Goal: Information Seeking & Learning: Learn about a topic

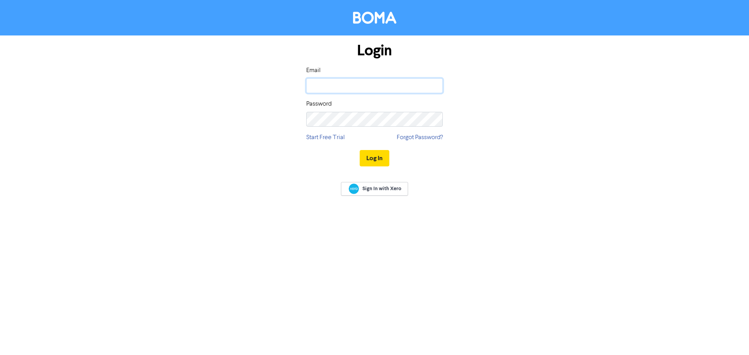
click at [349, 86] on input "email" at bounding box center [374, 85] width 137 height 15
type input "[EMAIL_ADDRESS][DOMAIN_NAME]"
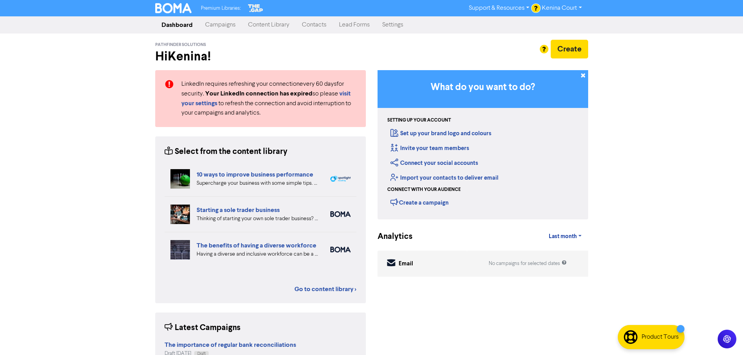
click at [261, 23] on link "Content Library" at bounding box center [269, 25] width 54 height 16
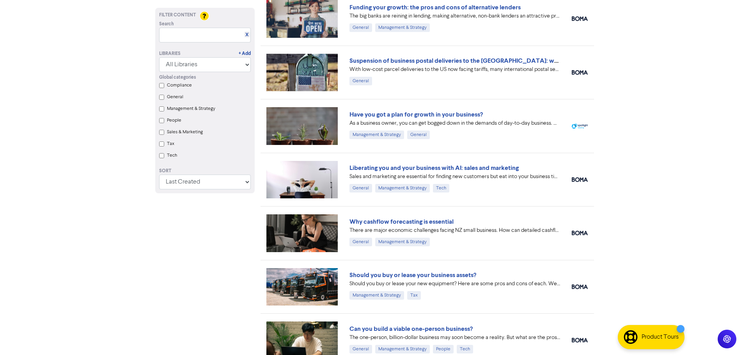
scroll to position [546, 0]
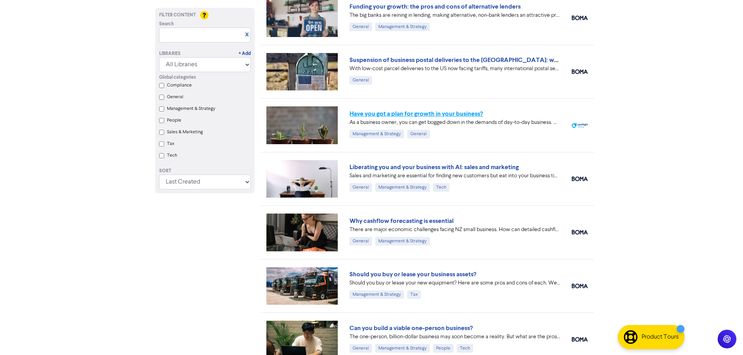
click at [373, 114] on link "Have you got a plan for growth in your business?" at bounding box center [416, 114] width 133 height 8
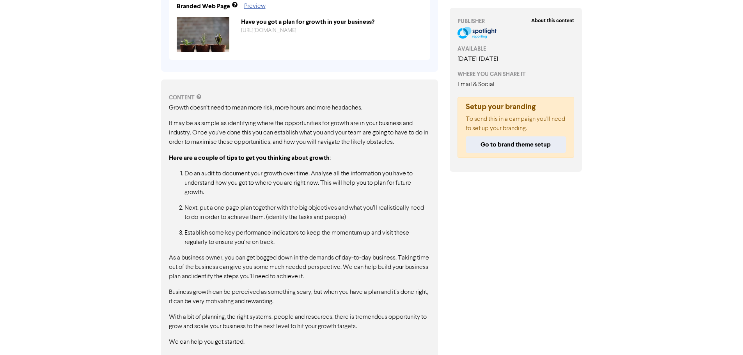
scroll to position [330, 0]
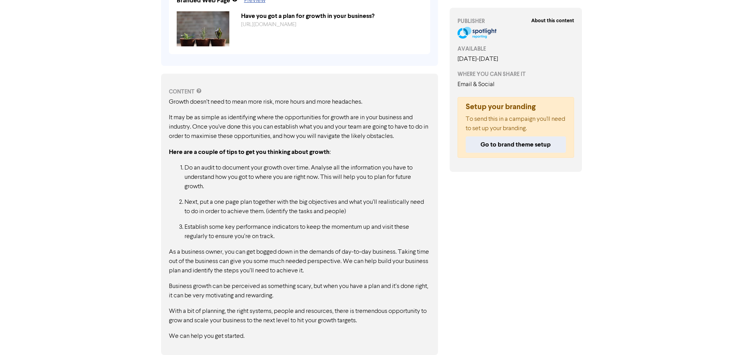
click at [353, 185] on p "Do an audit to document your growth over time. Analyse all the information you …" at bounding box center [308, 177] width 246 height 28
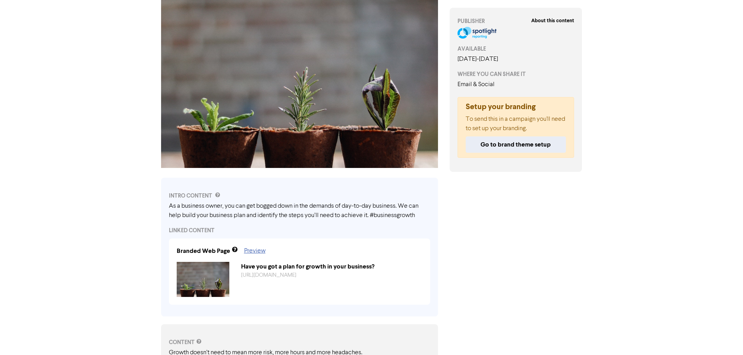
scroll to position [0, 0]
